Goal: Check status

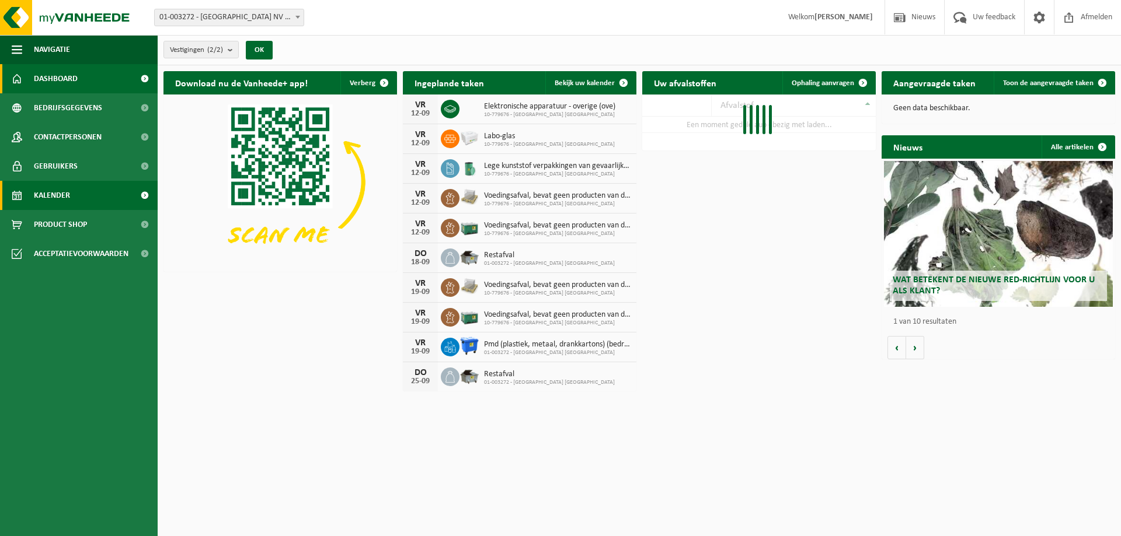
click at [76, 202] on link "Kalender" at bounding box center [79, 195] width 158 height 29
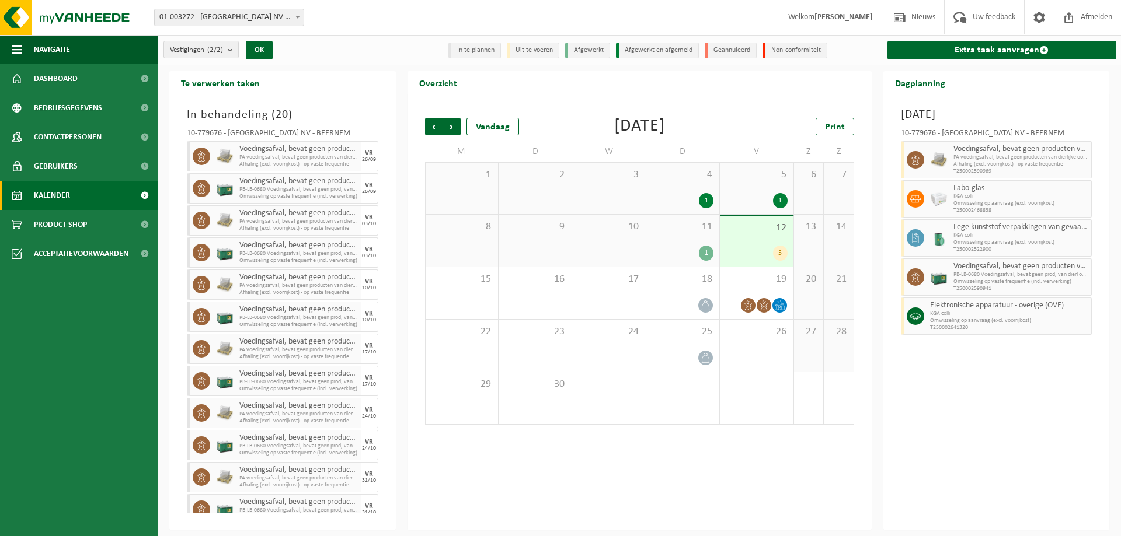
click at [581, 78] on div "Overzicht" at bounding box center [639, 82] width 464 height 23
click at [540, 92] on div "Overzicht" at bounding box center [639, 82] width 464 height 23
drag, startPoint x: 550, startPoint y: 103, endPoint x: 625, endPoint y: 110, distance: 75.0
click at [553, 103] on div "Vorige Volgende Vandaag September 2025 Print M D W D V Z Z 1 2 3 4 1 5 1 6 7 8 …" at bounding box center [639, 313] width 464 height 436
click at [733, 115] on div "Vorige Volgende Vandaag September 2025 Print M D W D V Z Z 1 2 3 4 1 5 1 6 7 8 …" at bounding box center [639, 271] width 441 height 330
